Goal: Task Accomplishment & Management: Manage account settings

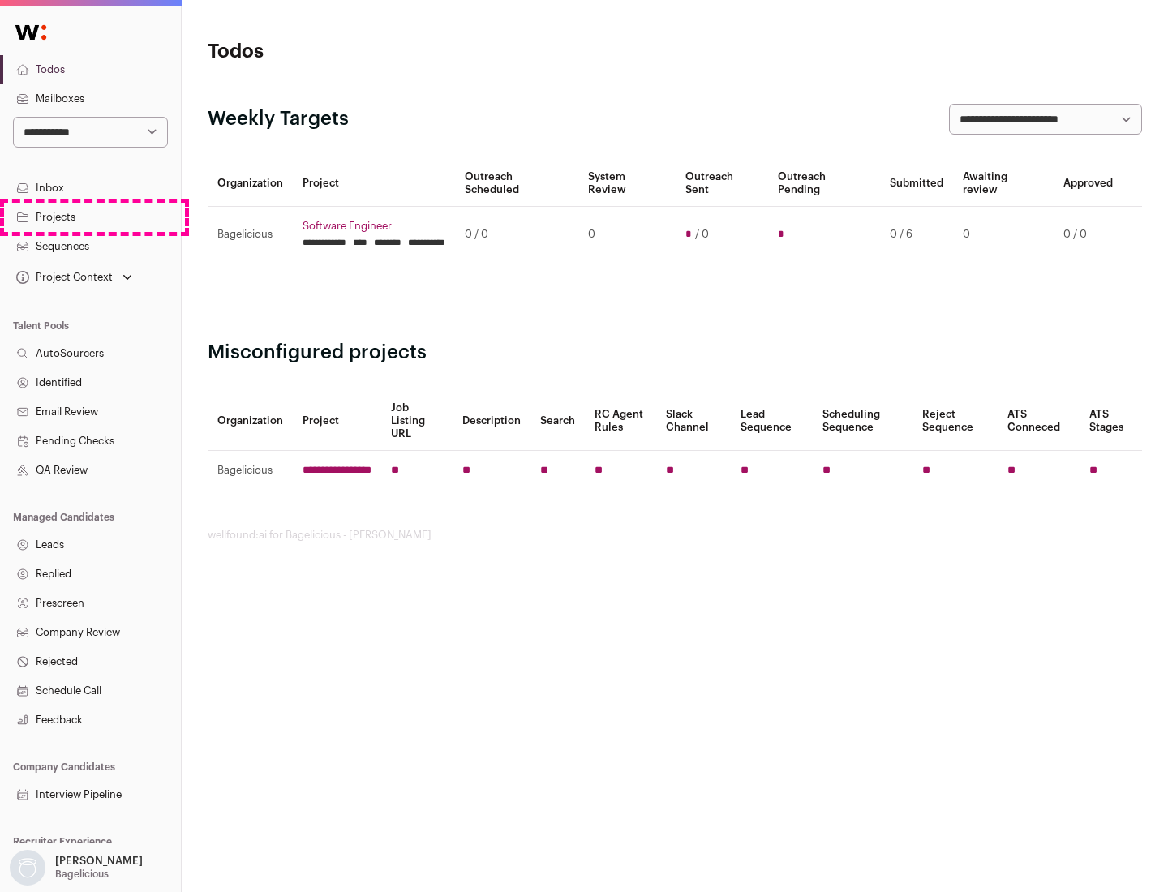
click at [90, 217] on link "Projects" at bounding box center [90, 217] width 181 height 29
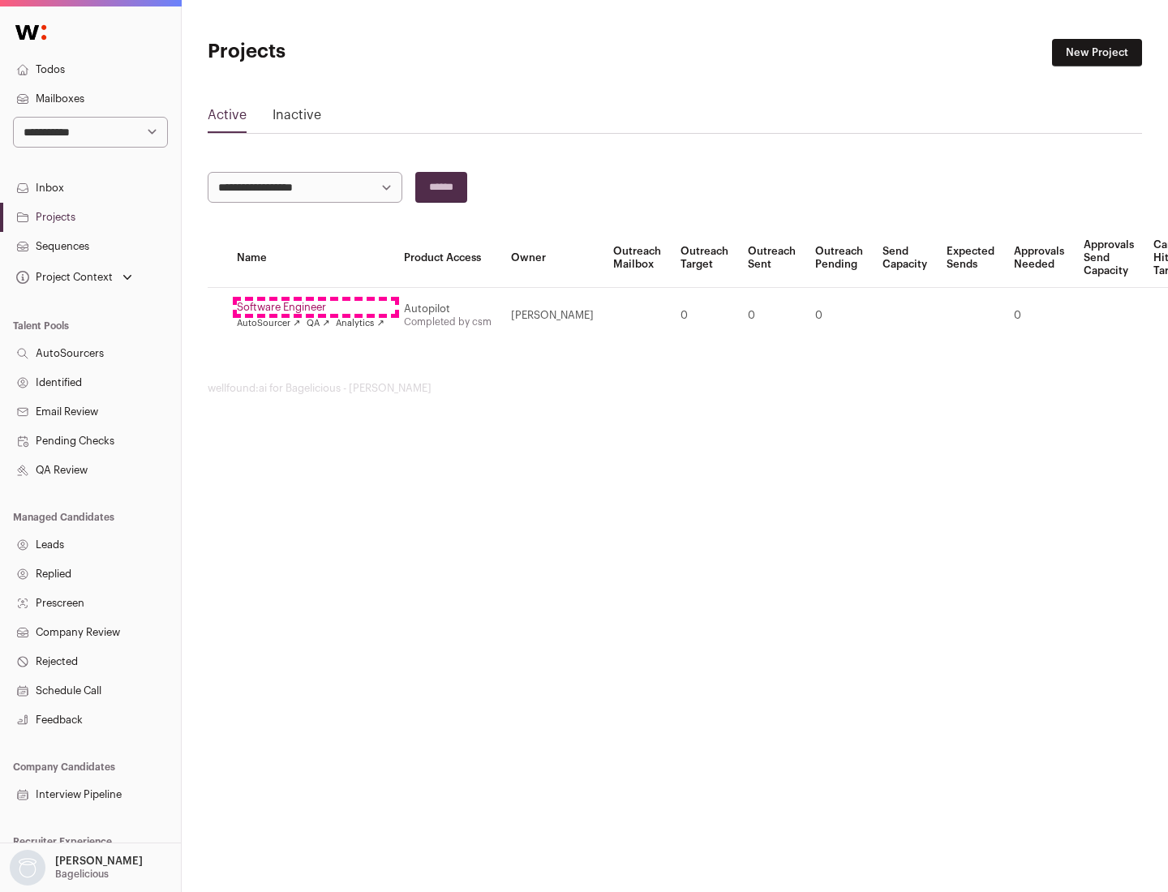
click at [316, 307] on link "Software Engineer" at bounding box center [311, 307] width 148 height 13
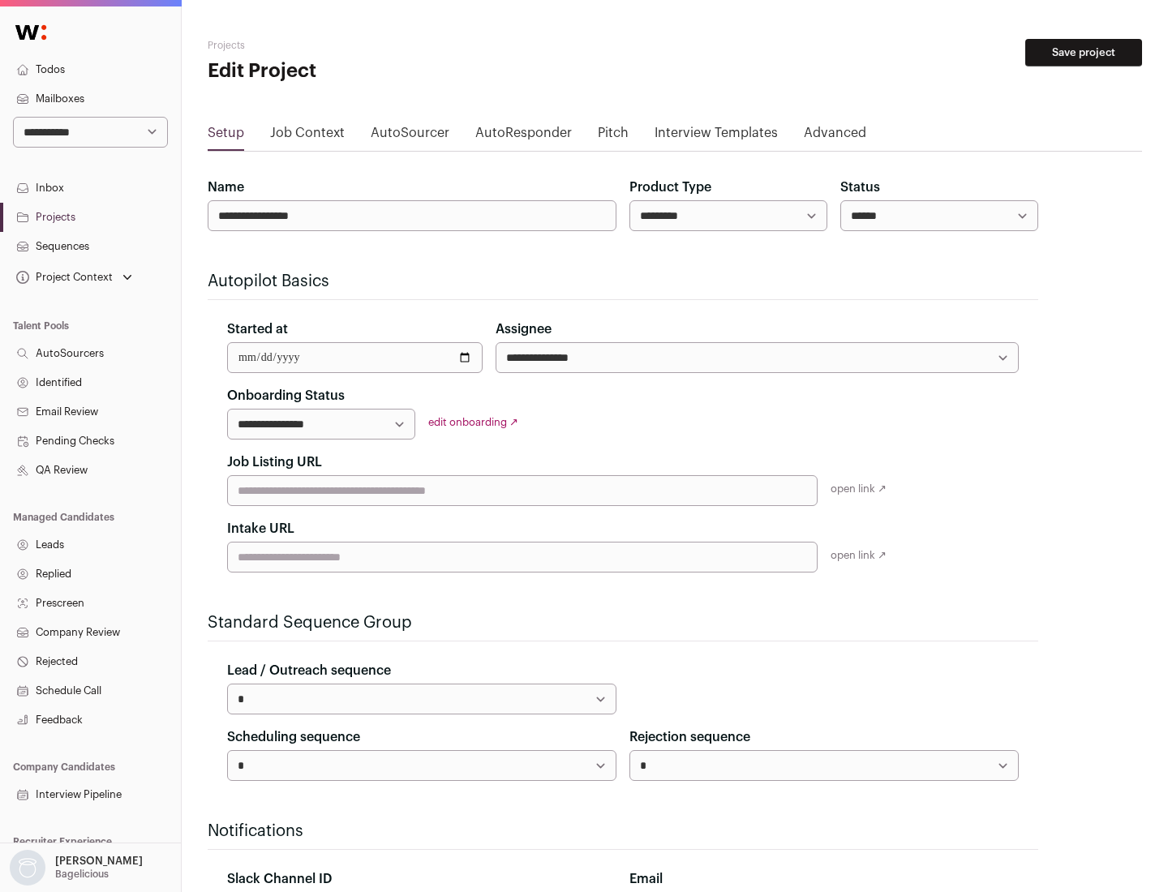
click at [1084, 53] on button "Save project" at bounding box center [1083, 53] width 117 height 28
